Goal: Transaction & Acquisition: Obtain resource

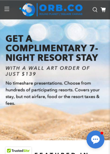
scroll to position [17, 0]
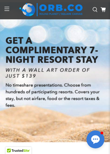
click at [77, 61] on h1 "GET A COMPLIMENTARY 7-NIGHT RESORT STAY" at bounding box center [55, 50] width 99 height 29
click at [68, 69] on icon "WITH A WALL ART ORDER OF JUST $139" at bounding box center [48, 73] width 85 height 12
click at [80, 61] on h1 "GET A COMPLIMENTARY 7-NIGHT RESORT STAY" at bounding box center [55, 50] width 99 height 29
click at [81, 96] on span "No timeshare presentations. Choose from hundreds of participating resorts. Cove…" at bounding box center [53, 94] width 94 height 25
click at [79, 62] on h1 "GET A COMPLIMENTARY 7-NIGHT RESORT STAY" at bounding box center [55, 50] width 99 height 29
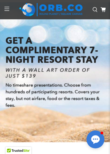
click at [43, 52] on h1 "GET A COMPLIMENTARY 7-NIGHT RESORT STAY" at bounding box center [55, 50] width 99 height 29
click at [52, 44] on h1 "GET A COMPLIMENTARY 7-NIGHT RESORT STAY" at bounding box center [55, 50] width 99 height 29
click at [82, 52] on h1 "GET A COMPLIMENTARY 7-NIGHT RESORT STAY" at bounding box center [55, 50] width 99 height 29
click at [10, 10] on div at bounding box center [6, 9] width 13 height 19
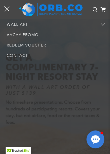
click at [24, 29] on link "Wall Art" at bounding box center [55, 24] width 110 height 10
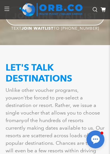
scroll to position [1561, 0]
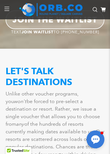
click at [8, 12] on div at bounding box center [6, 9] width 13 height 19
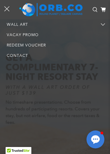
click at [9, 8] on div at bounding box center [6, 9] width 13 height 19
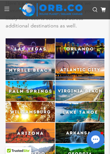
scroll to position [1728, 0]
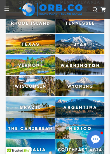
scroll to position [2027, 0]
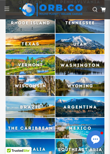
click at [40, 118] on img at bounding box center [30, 128] width 49 height 20
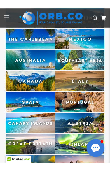
scroll to position [2125, 0]
